Goal: Information Seeking & Learning: Find contact information

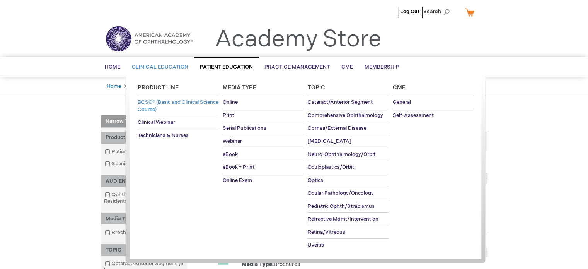
click at [162, 100] on span "BCSC® (Basic and Clinical Science Course)" at bounding box center [177, 106] width 81 height 14
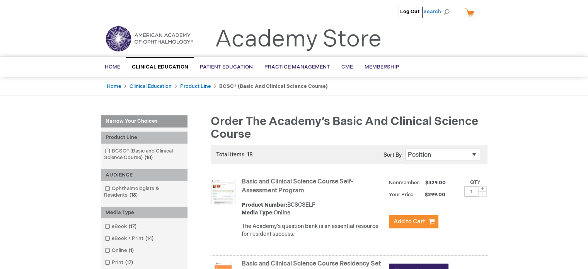
click at [434, 10] on span "Search" at bounding box center [437, 11] width 29 height 15
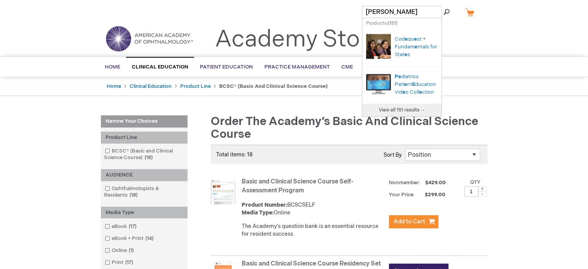
type input "pe hand"
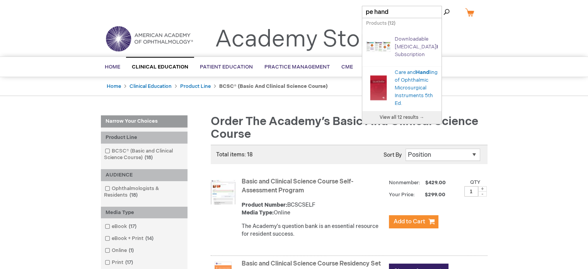
click at [436, 50] on span "Hand" at bounding box center [442, 47] width 13 height 6
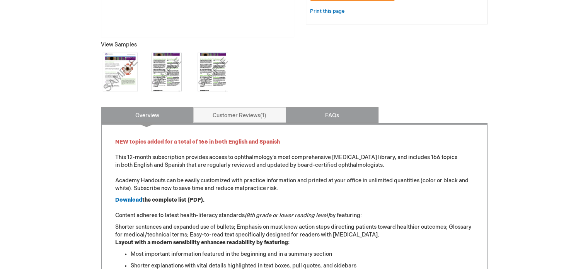
click at [325, 119] on link "FAQs" at bounding box center [332, 114] width 93 height 15
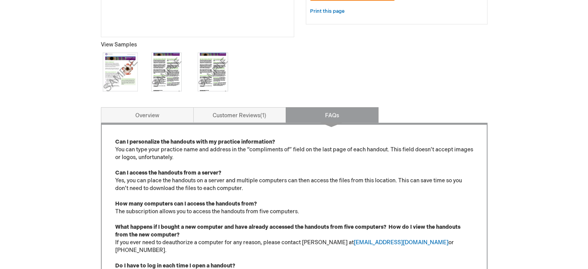
scroll to position [377, 0]
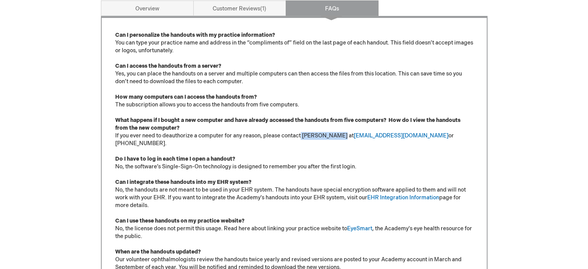
drag, startPoint x: 302, startPoint y: 135, endPoint x: 336, endPoint y: 135, distance: 34.8
click at [336, 135] on p "Can I personalize the handouts with my practice information? You can type your …" at bounding box center [294, 166] width 358 height 271
drag, startPoint x: 343, startPoint y: 133, endPoint x: 389, endPoint y: 135, distance: 46.8
click at [389, 135] on p "Can I personalize the handouts with my practice information? You can type your …" at bounding box center [294, 166] width 358 height 271
click at [348, 145] on p "Can I personalize the handouts with my practice information? You can type your …" at bounding box center [294, 166] width 358 height 271
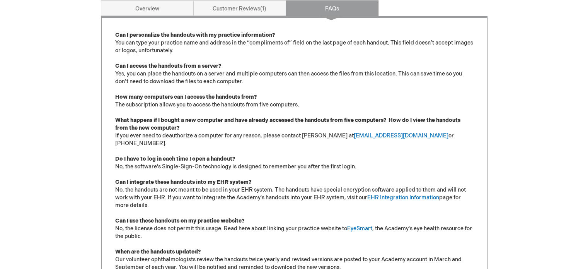
drag, startPoint x: 402, startPoint y: 134, endPoint x: 436, endPoint y: 135, distance: 33.2
click at [436, 135] on p "Can I personalize the handouts with my practice information? You can type your …" at bounding box center [294, 166] width 358 height 271
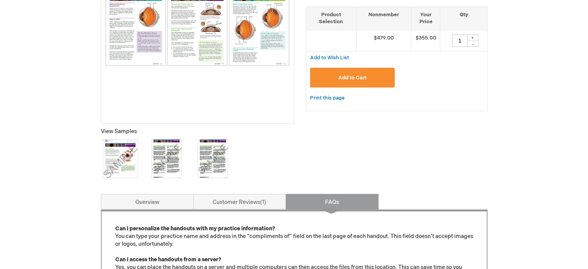
scroll to position [0, 0]
